Goal: Task Accomplishment & Management: Complete application form

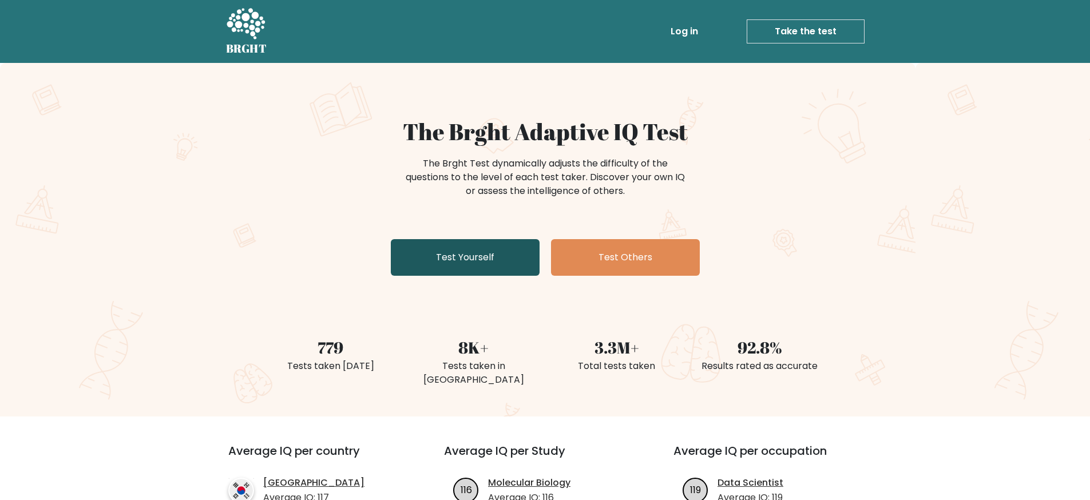
click at [490, 252] on link "Test Yourself" at bounding box center [465, 257] width 149 height 37
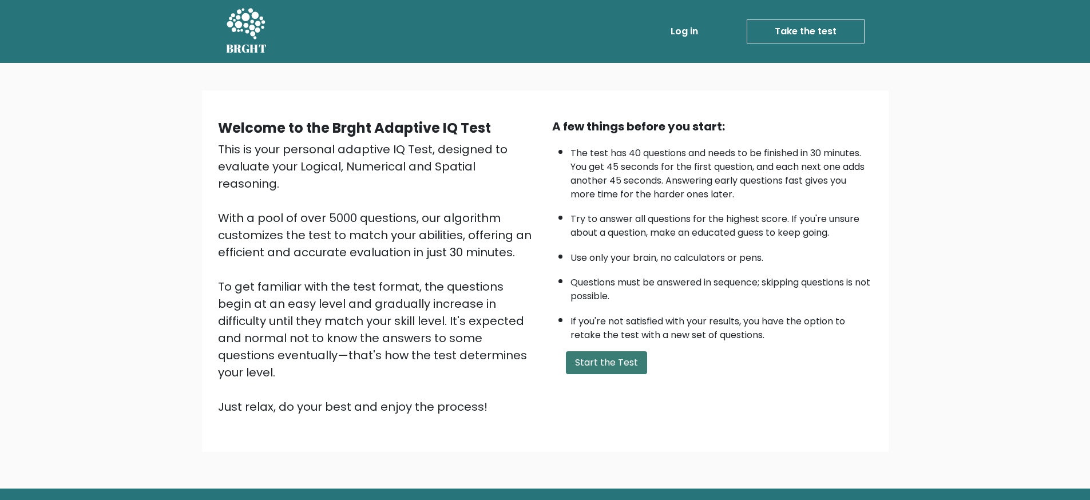
click at [623, 363] on button "Start the Test" at bounding box center [606, 362] width 81 height 23
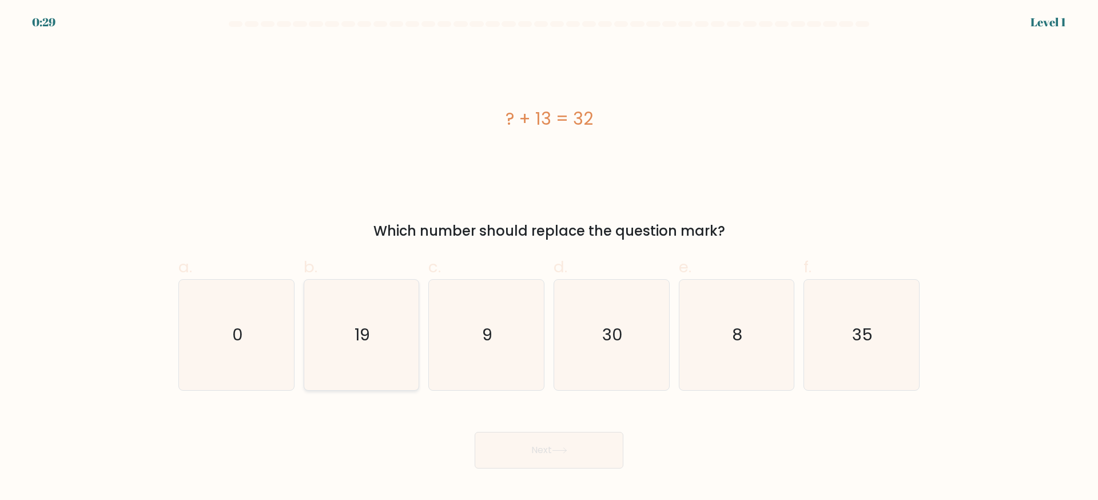
click at [388, 338] on icon "19" at bounding box center [361, 335] width 110 height 110
click at [549, 257] on input "b. 19" at bounding box center [549, 253] width 1 height 7
radio input "true"
click at [533, 452] on button "Next" at bounding box center [549, 450] width 149 height 37
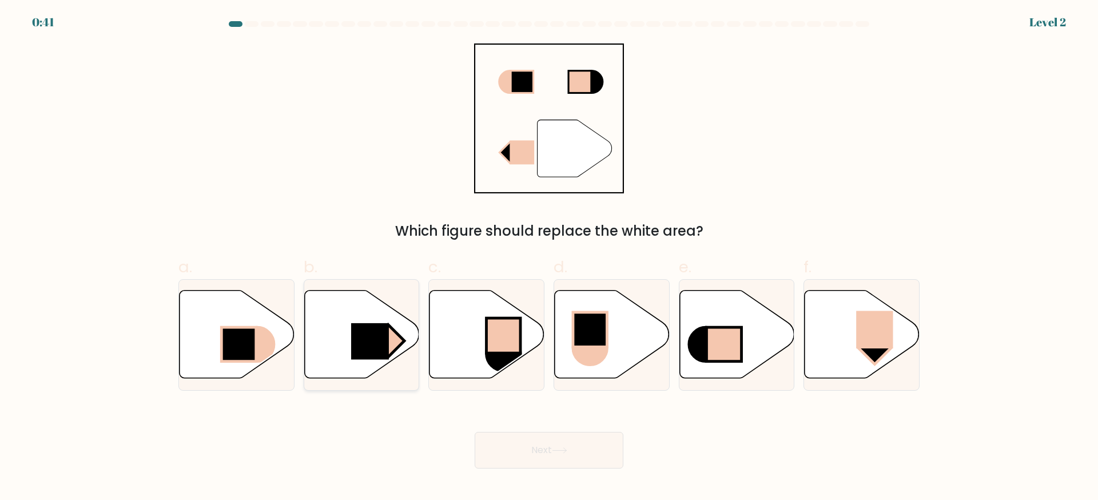
click at [372, 341] on rect at bounding box center [370, 341] width 38 height 37
click at [549, 257] on input "b." at bounding box center [549, 253] width 1 height 7
radio input "true"
click at [547, 463] on button "Next" at bounding box center [549, 450] width 149 height 37
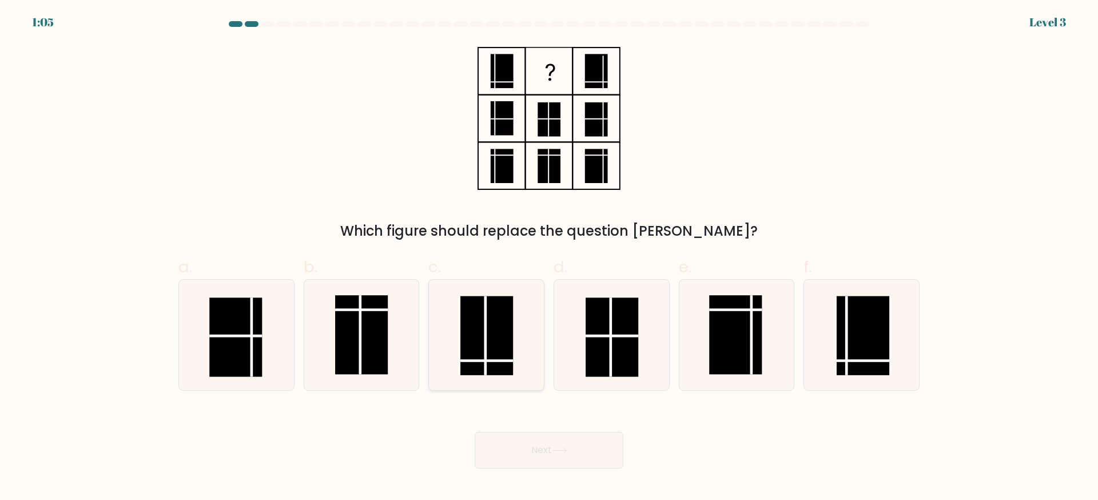
click at [484, 357] on rect at bounding box center [486, 335] width 53 height 79
click at [549, 257] on input "c." at bounding box center [549, 253] width 1 height 7
radio input "true"
click at [550, 451] on button "Next" at bounding box center [549, 450] width 149 height 37
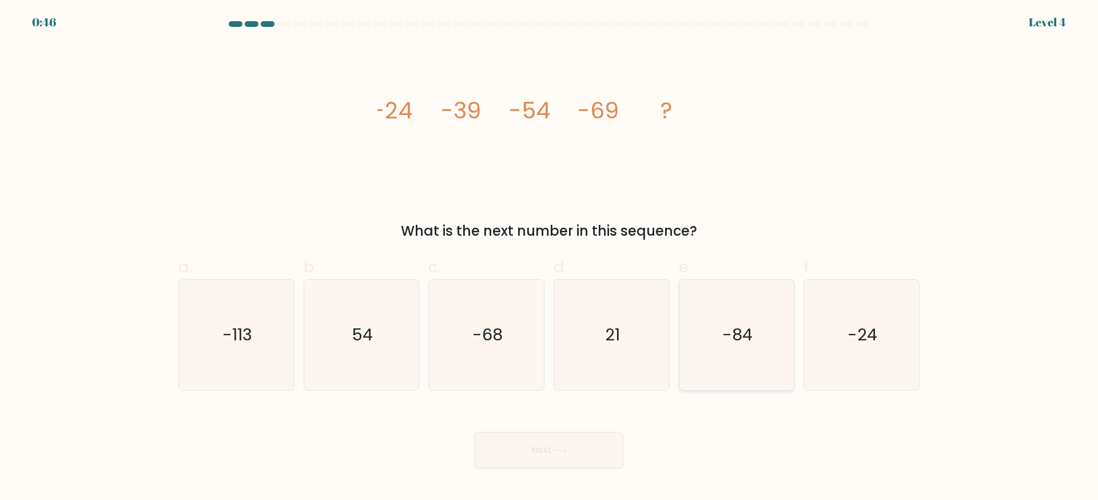
click at [755, 352] on icon "-84" at bounding box center [736, 335] width 110 height 110
click at [550, 257] on input "e. -84" at bounding box center [549, 253] width 1 height 7
radio input "true"
click at [558, 455] on button "Next" at bounding box center [549, 450] width 149 height 37
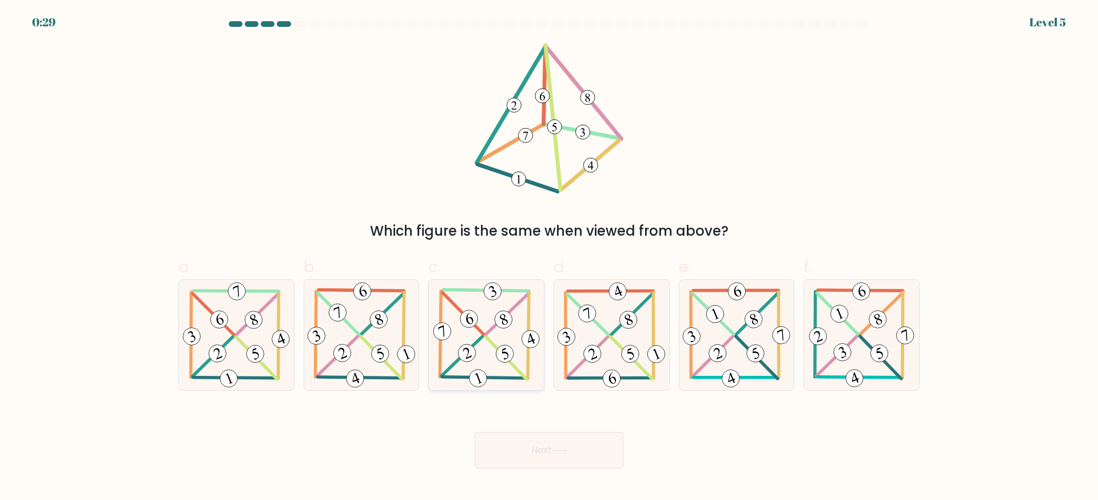
click at [484, 340] on icon at bounding box center [487, 335] width 112 height 110
click at [549, 257] on input "c." at bounding box center [549, 253] width 1 height 7
radio input "true"
click at [543, 456] on button "Next" at bounding box center [549, 450] width 149 height 37
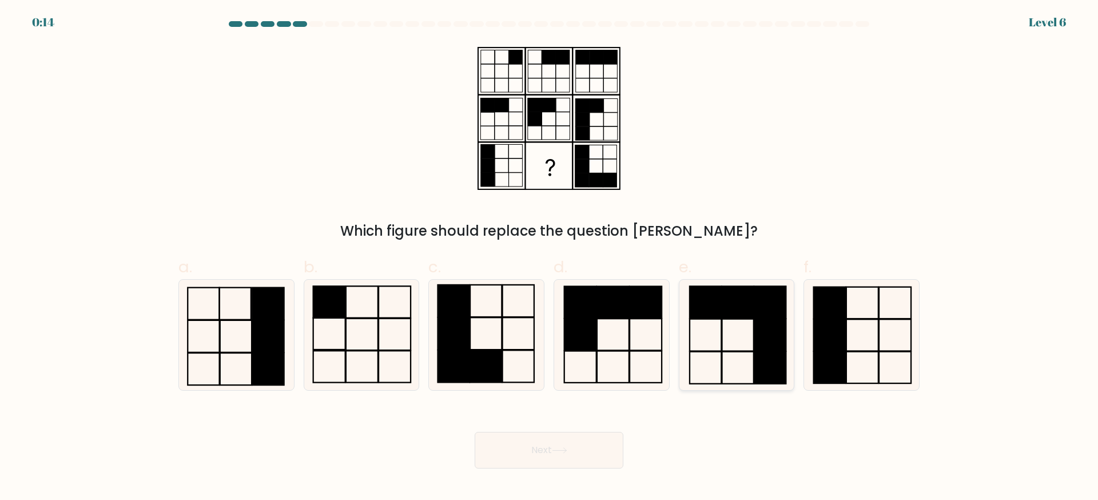
click at [760, 333] on rect at bounding box center [769, 335] width 31 height 32
click at [550, 257] on input "e." at bounding box center [549, 253] width 1 height 7
radio input "true"
click at [571, 458] on button "Next" at bounding box center [549, 450] width 149 height 37
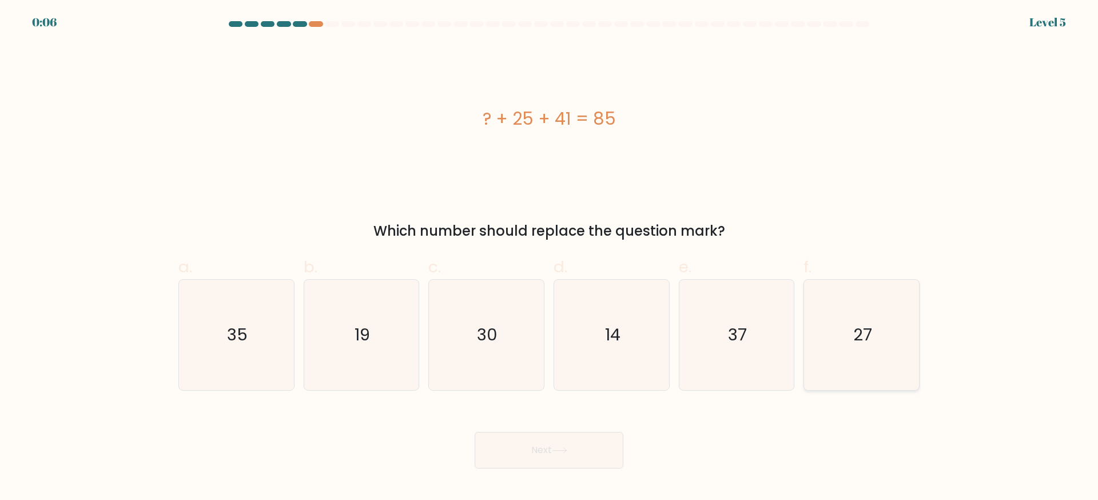
click at [861, 347] on icon "27" at bounding box center [862, 335] width 110 height 110
click at [550, 257] on input "f. 27" at bounding box center [549, 253] width 1 height 7
radio input "true"
click at [586, 445] on button "Next" at bounding box center [549, 450] width 149 height 37
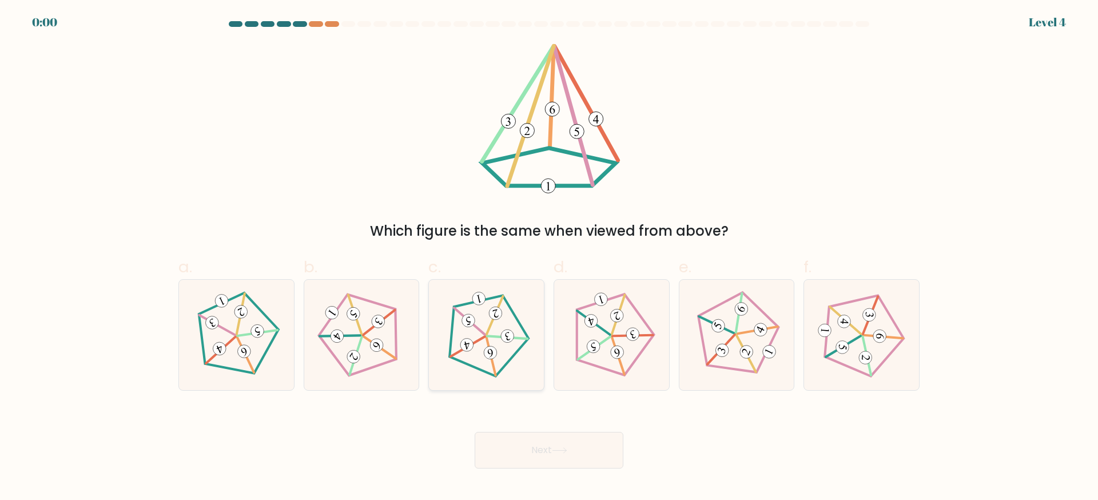
click at [532, 356] on div at bounding box center [486, 335] width 116 height 112
click at [549, 257] on input "c." at bounding box center [549, 253] width 1 height 7
radio input "true"
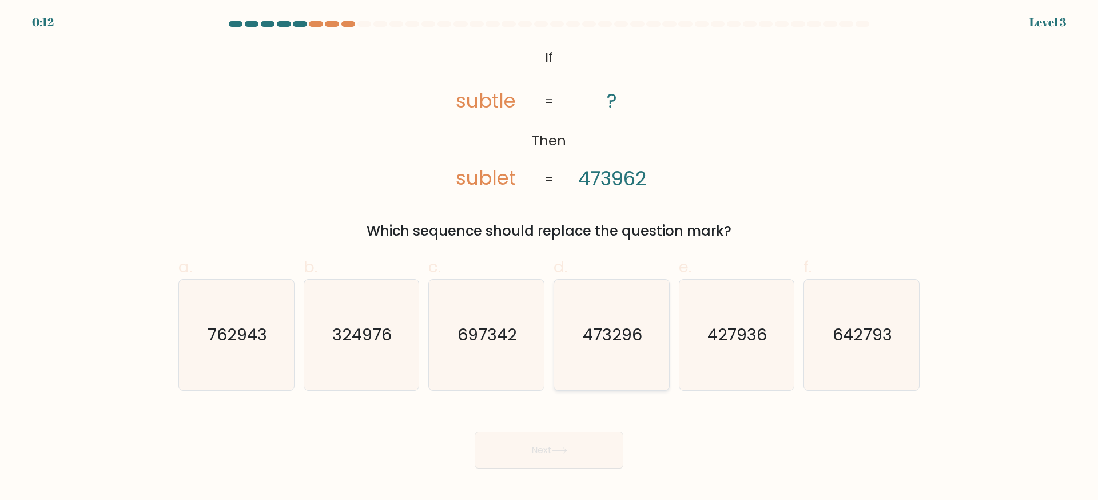
click at [639, 358] on icon "473296" at bounding box center [612, 335] width 110 height 110
click at [550, 257] on input "d. 473296" at bounding box center [549, 253] width 1 height 7
radio input "true"
click at [597, 452] on button "Next" at bounding box center [549, 450] width 149 height 37
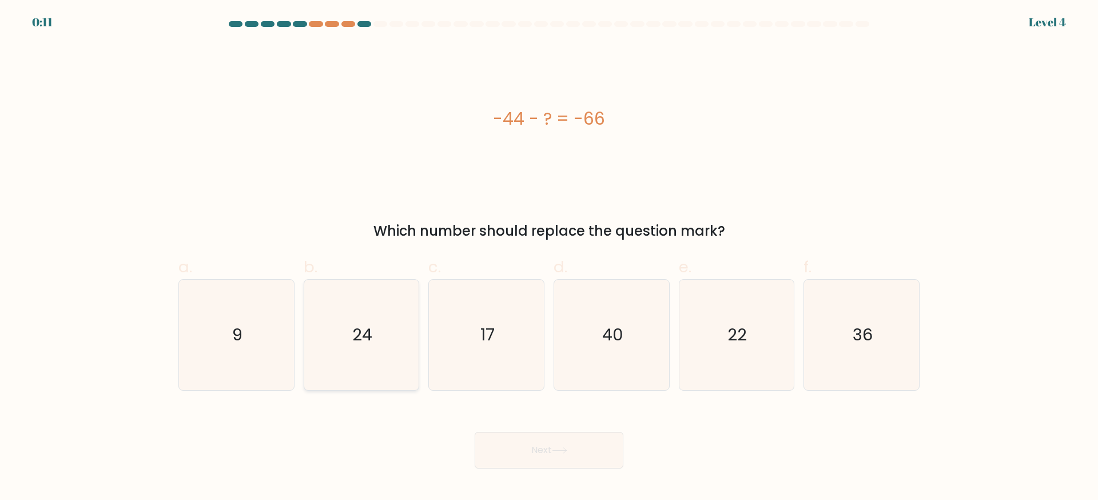
click at [360, 336] on text "24" at bounding box center [362, 334] width 20 height 23
click at [549, 257] on input "b. 24" at bounding box center [549, 253] width 1 height 7
radio input "true"
click at [530, 439] on button "Next" at bounding box center [549, 450] width 149 height 37
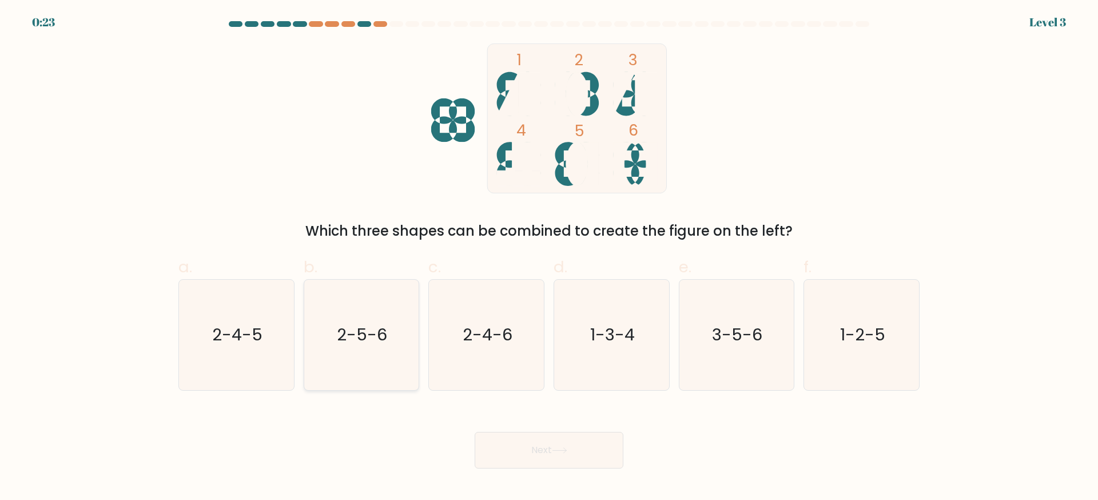
click at [376, 345] on text "2-5-6" at bounding box center [362, 334] width 50 height 23
click at [549, 257] on input "b. 2-5-6" at bounding box center [549, 253] width 1 height 7
radio input "true"
click at [533, 446] on button "Next" at bounding box center [549, 450] width 149 height 37
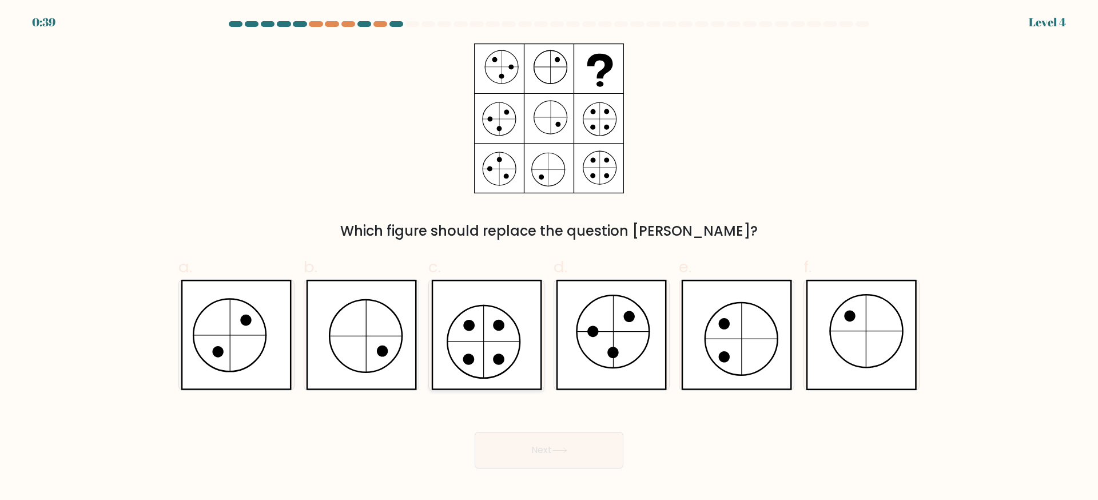
drag, startPoint x: 500, startPoint y: 331, endPoint x: 503, endPoint y: 343, distance: 12.3
click at [500, 331] on icon at bounding box center [486, 335] width 111 height 110
click at [549, 257] on input "c." at bounding box center [549, 253] width 1 height 7
radio input "true"
click at [533, 445] on button "Next" at bounding box center [549, 450] width 149 height 37
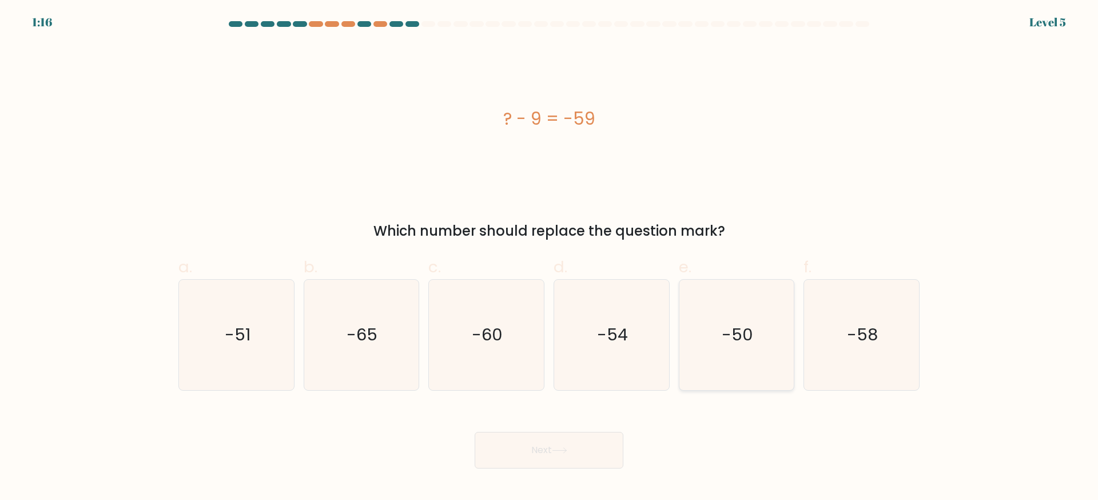
click at [702, 352] on icon "-50" at bounding box center [736, 335] width 110 height 110
click at [550, 257] on input "e. -50" at bounding box center [549, 253] width 1 height 7
radio input "true"
click at [603, 447] on button "Next" at bounding box center [549, 450] width 149 height 37
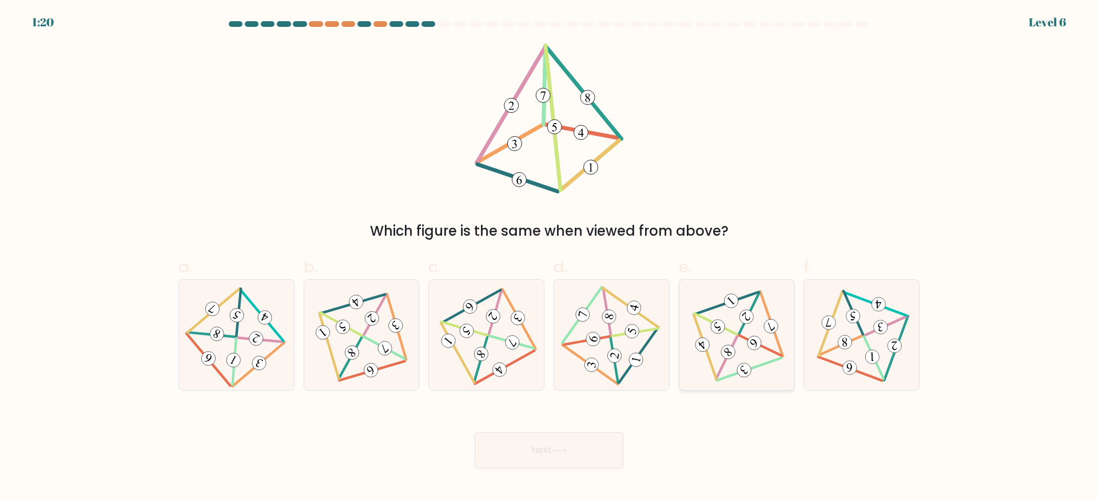
click at [721, 338] on icon at bounding box center [736, 335] width 89 height 88
click at [550, 257] on input "e." at bounding box center [549, 253] width 1 height 7
radio input "true"
click at [494, 333] on icon at bounding box center [487, 335] width 90 height 88
click at [549, 257] on input "c." at bounding box center [549, 253] width 1 height 7
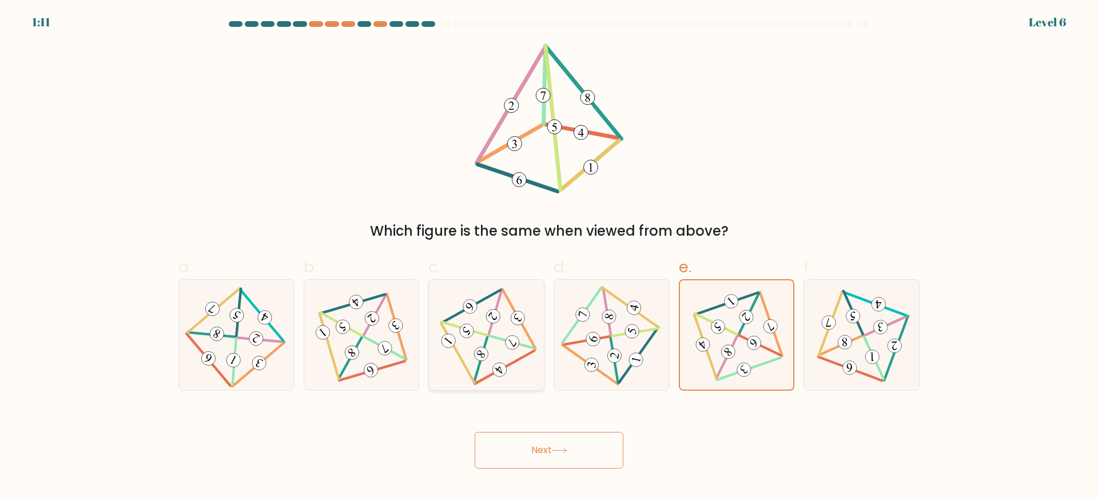
radio input "true"
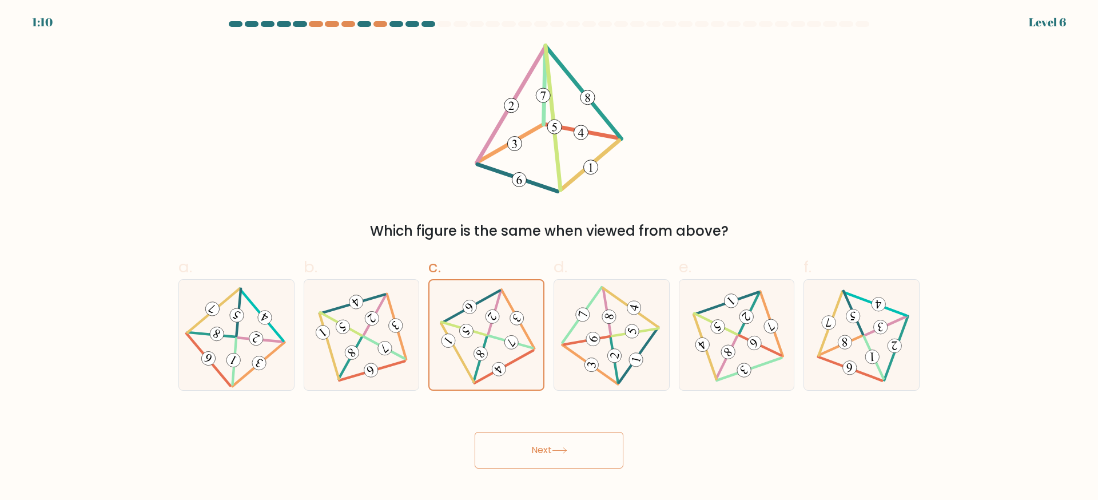
click at [537, 449] on button "Next" at bounding box center [549, 450] width 149 height 37
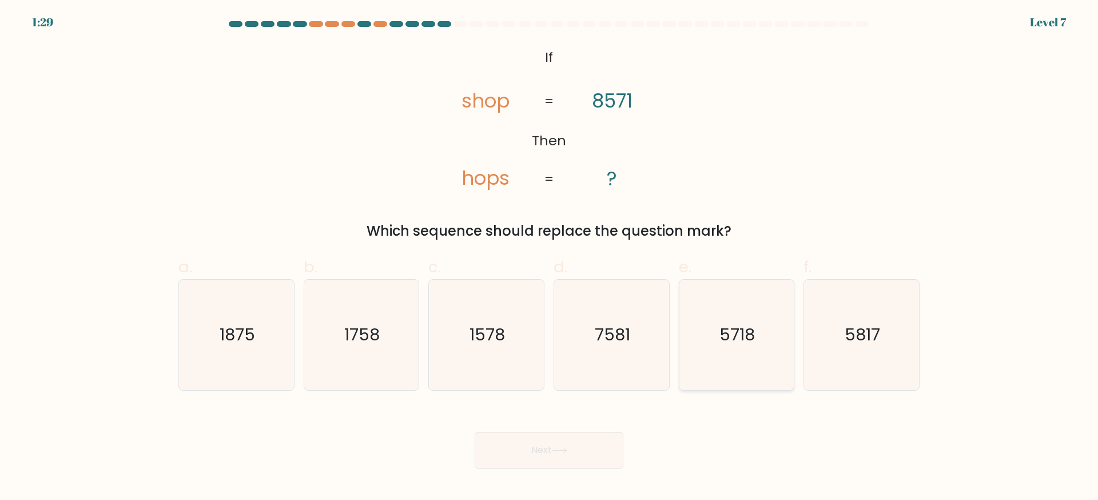
click at [757, 347] on icon "5718" at bounding box center [736, 335] width 110 height 110
click at [550, 257] on input "e. 5718" at bounding box center [549, 253] width 1 height 7
radio input "true"
click at [600, 468] on body "1:29 Level 7 If" at bounding box center [549, 250] width 1098 height 500
click at [585, 444] on button "Next" at bounding box center [549, 450] width 149 height 37
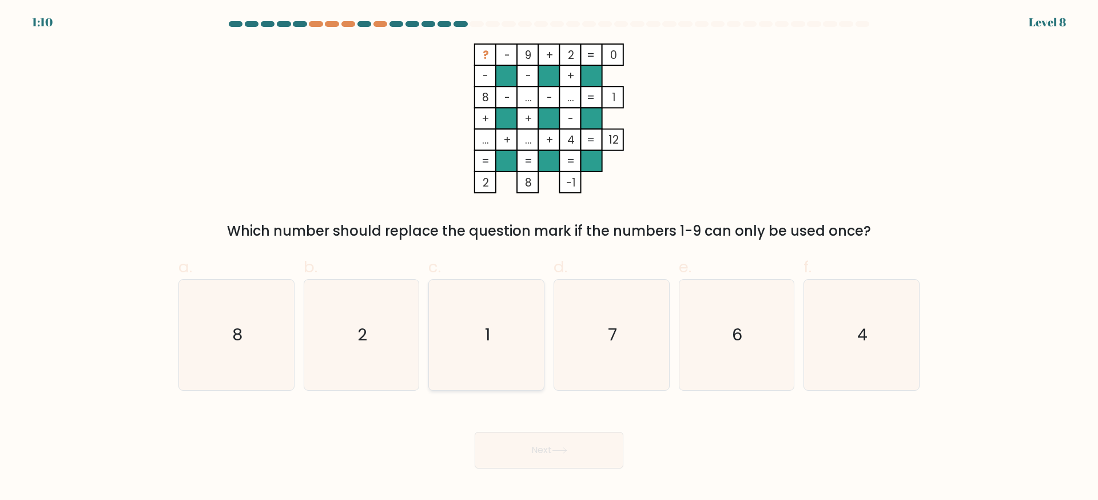
click at [504, 330] on icon "1" at bounding box center [486, 335] width 110 height 110
click at [549, 257] on input "c. 1" at bounding box center [549, 253] width 1 height 7
radio input "true"
click at [539, 444] on button "Next" at bounding box center [549, 450] width 149 height 37
